Goal: Task Accomplishment & Management: Manage account settings

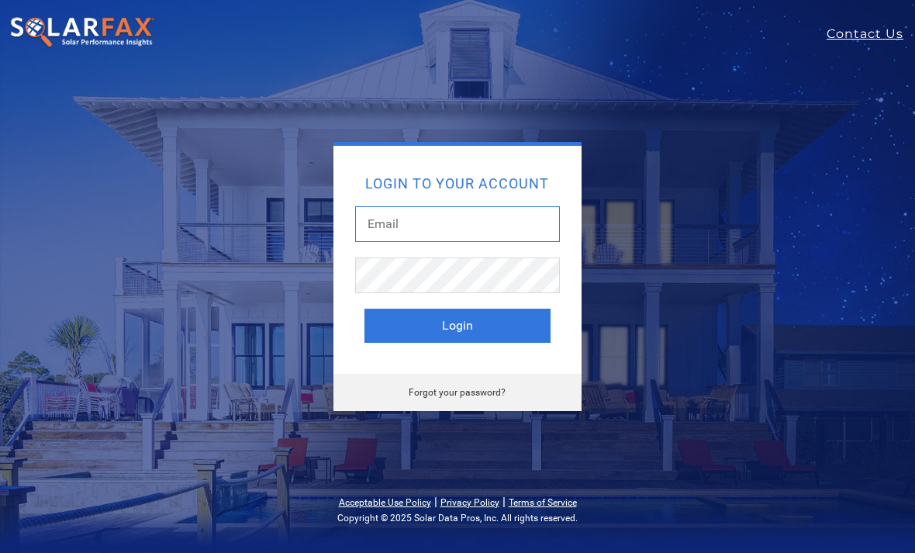
click at [381, 221] on input "text" at bounding box center [457, 224] width 205 height 36
type input "[PERSON_NAME][EMAIL_ADDRESS][PERSON_NAME][DOMAIN_NAME]"
click at [401, 323] on button "Login" at bounding box center [457, 326] width 186 height 34
click at [443, 327] on button "Login" at bounding box center [457, 326] width 186 height 34
click at [381, 219] on input "text" at bounding box center [457, 224] width 205 height 36
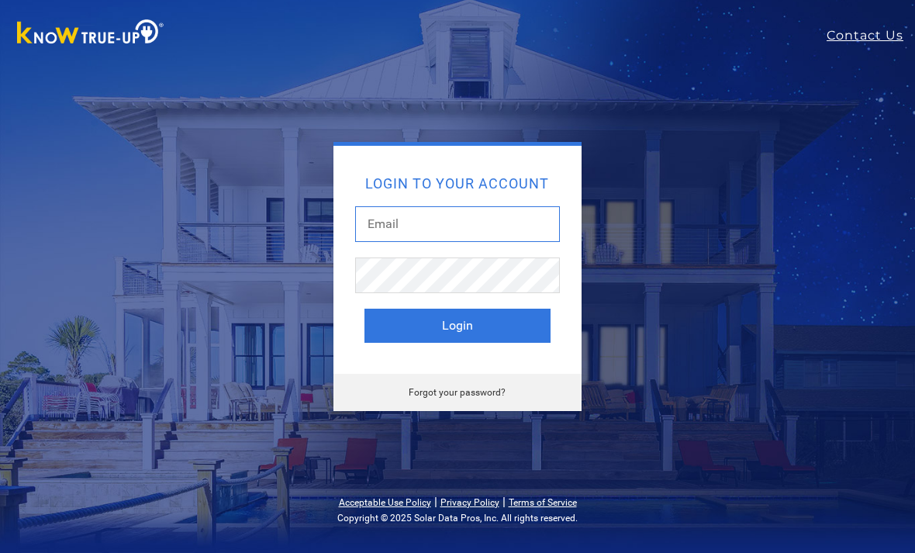
type input "[PERSON_NAME][EMAIL_ADDRESS][PERSON_NAME][DOMAIN_NAME]"
click at [457, 326] on button "Login" at bounding box center [457, 326] width 186 height 34
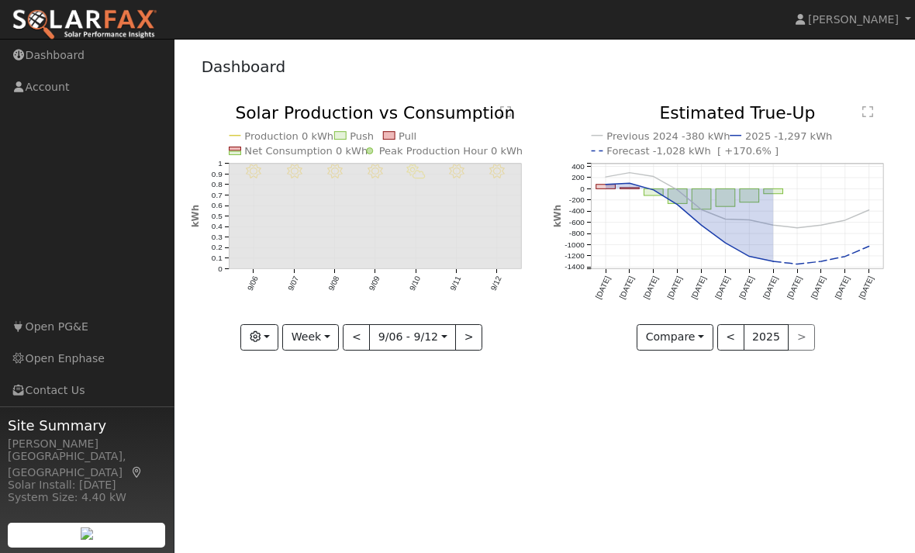
click at [359, 347] on button "<" at bounding box center [356, 337] width 27 height 26
click at [385, 393] on div "User Profile First name Last name Email Email Notifications No Emails No Emails…" at bounding box center [544, 296] width 740 height 514
click at [350, 342] on button "<" at bounding box center [356, 337] width 27 height 26
click at [299, 339] on button "Week" at bounding box center [310, 337] width 57 height 26
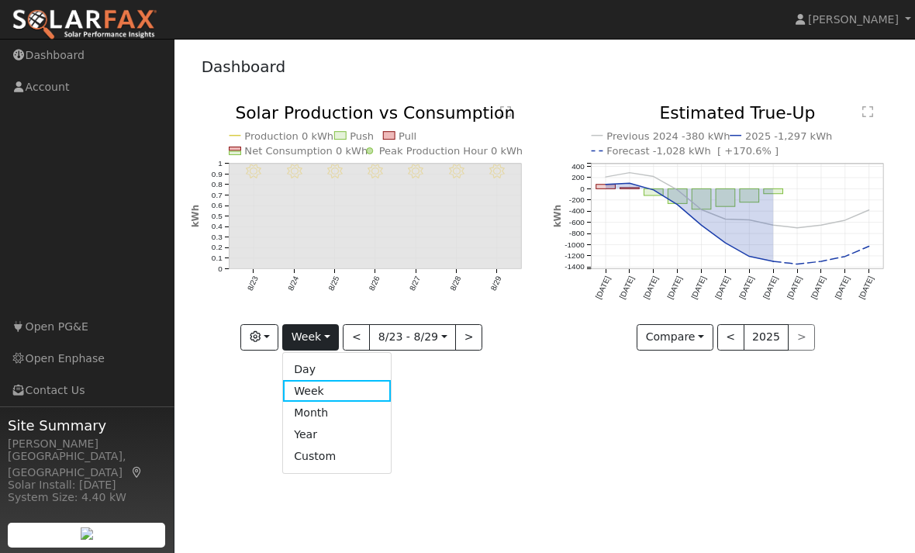
click at [299, 410] on link "Month" at bounding box center [337, 413] width 108 height 22
type input "[DATE]"
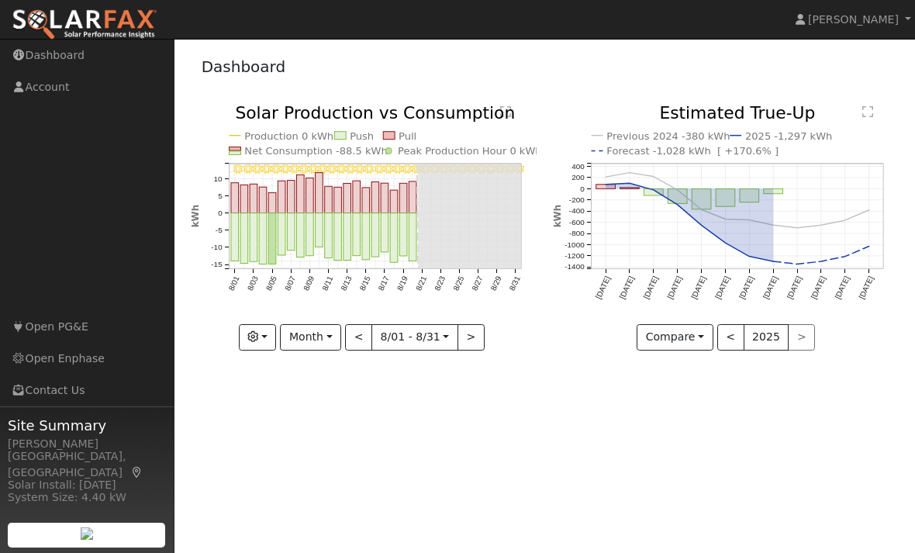
click at [895, 20] on span "[PERSON_NAME]" at bounding box center [853, 19] width 91 height 12
click at [868, 168] on link "Log Out" at bounding box center [850, 168] width 127 height 22
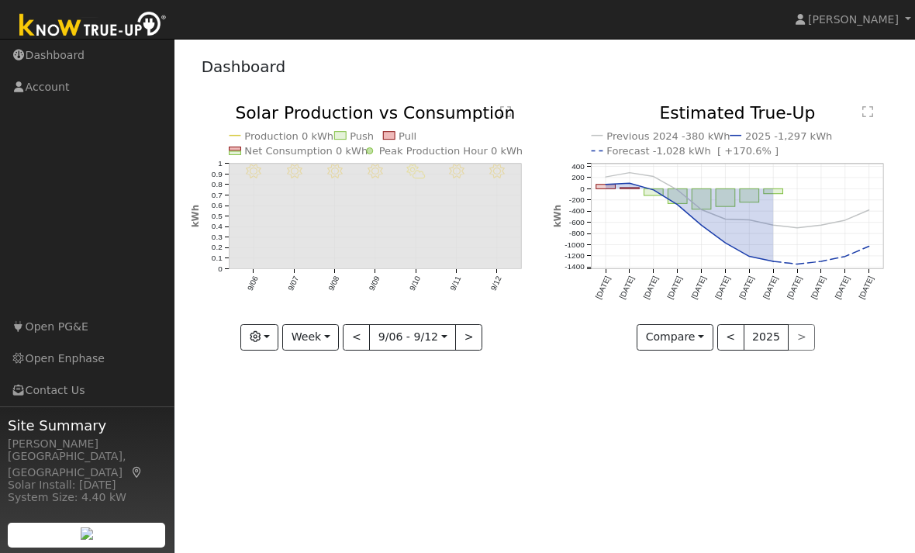
click at [248, 354] on div "9/12 - Clear 9/11 - MostlyClear 9/10 - PartlyCloudy 9/09 - Clear 9/08 - Clear 9…" at bounding box center [363, 239] width 363 height 269
click at [262, 343] on button "button" at bounding box center [259, 337] width 38 height 26
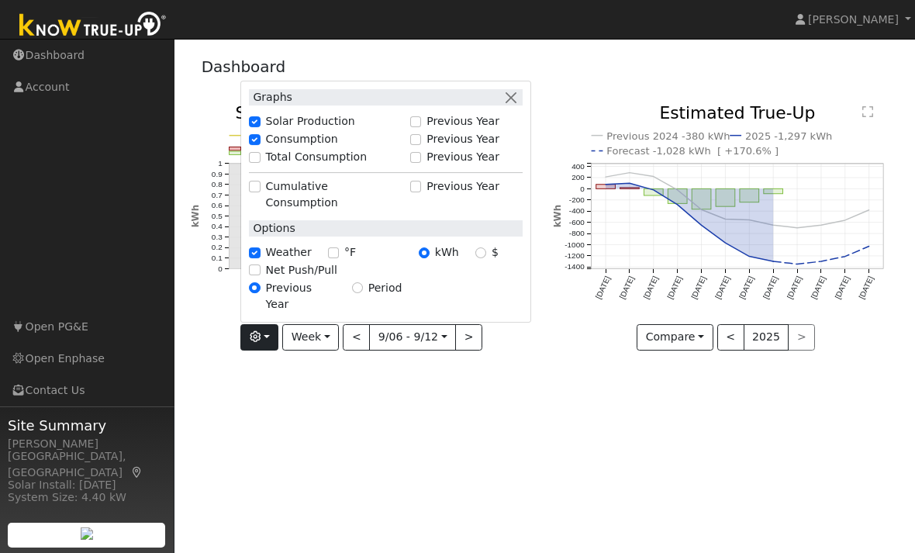
click at [337, 258] on input "°F" at bounding box center [333, 252] width 11 height 11
checkbox input "true"
click at [236, 454] on div "User Profile First name Last name Email Email Notifications No Emails No Emails…" at bounding box center [544, 296] width 740 height 514
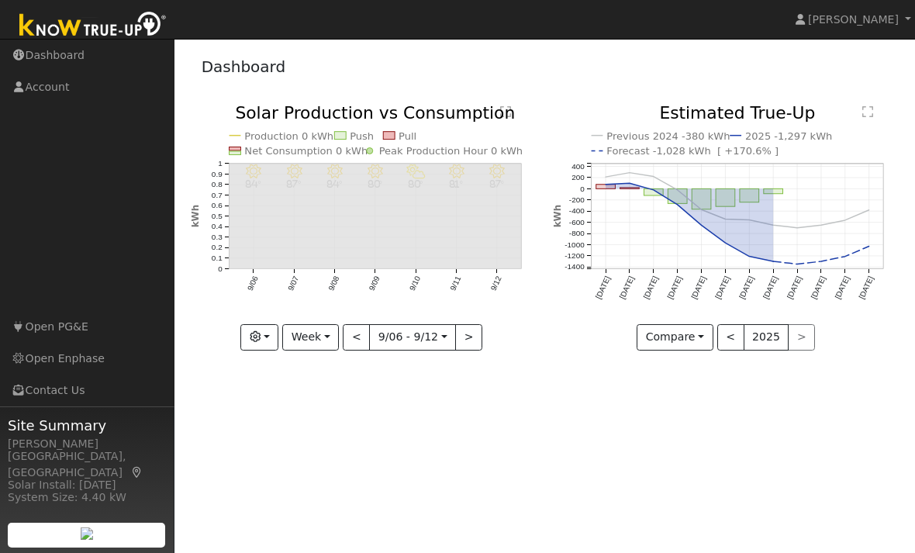
click at [894, 15] on span "[PERSON_NAME]" at bounding box center [853, 19] width 91 height 12
click at [869, 167] on link "Log Out" at bounding box center [850, 168] width 127 height 22
